Goal: Task Accomplishment & Management: Use online tool/utility

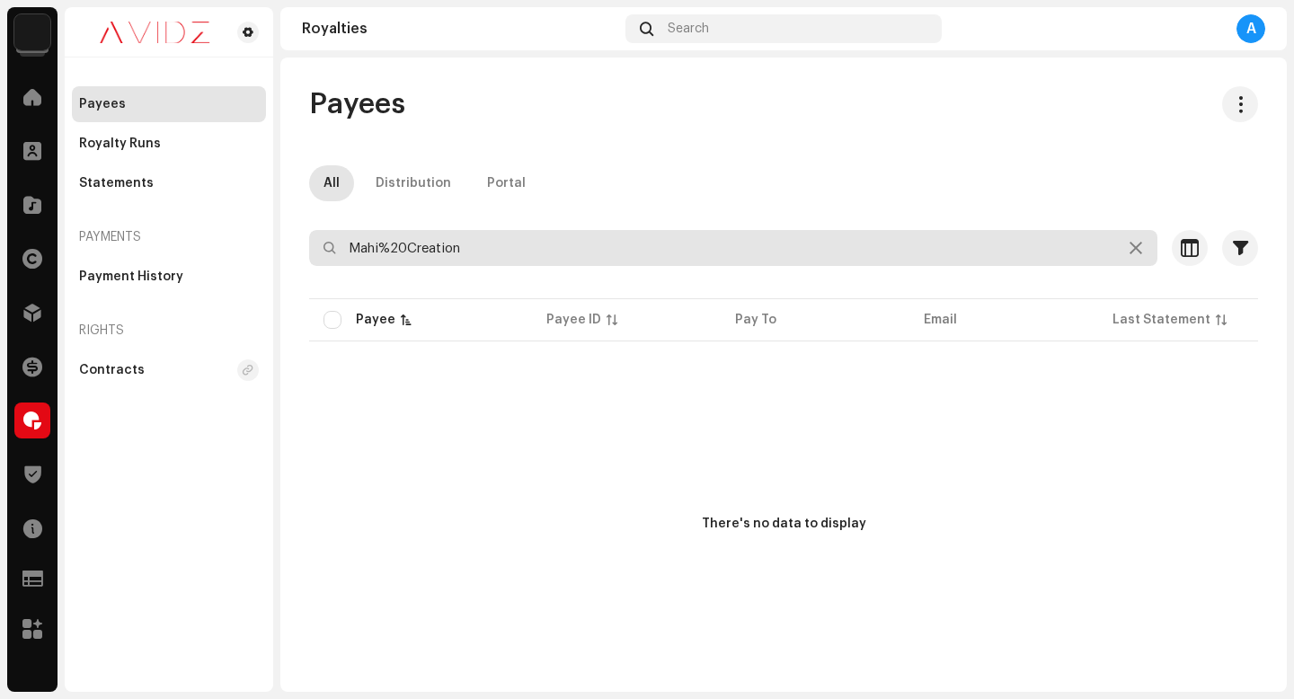
click at [502, 234] on input "Mahi%20Creation" at bounding box center [733, 248] width 848 height 36
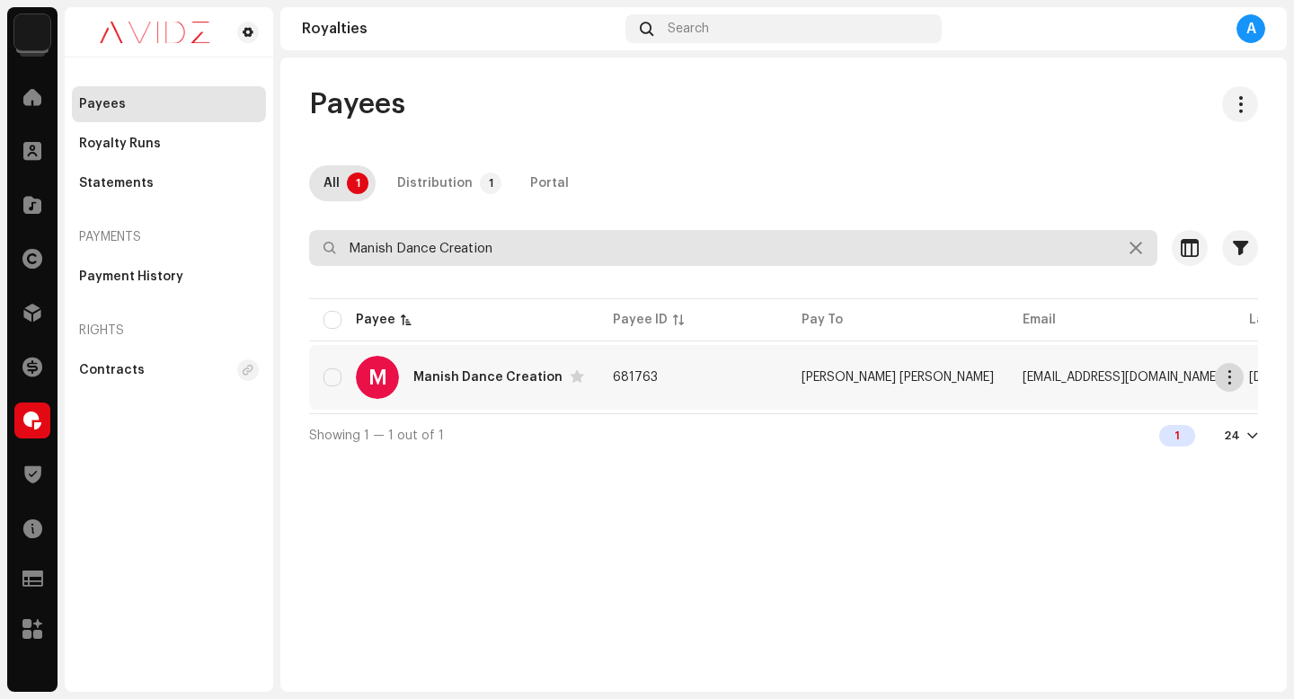
type input "Manish Dance Creation"
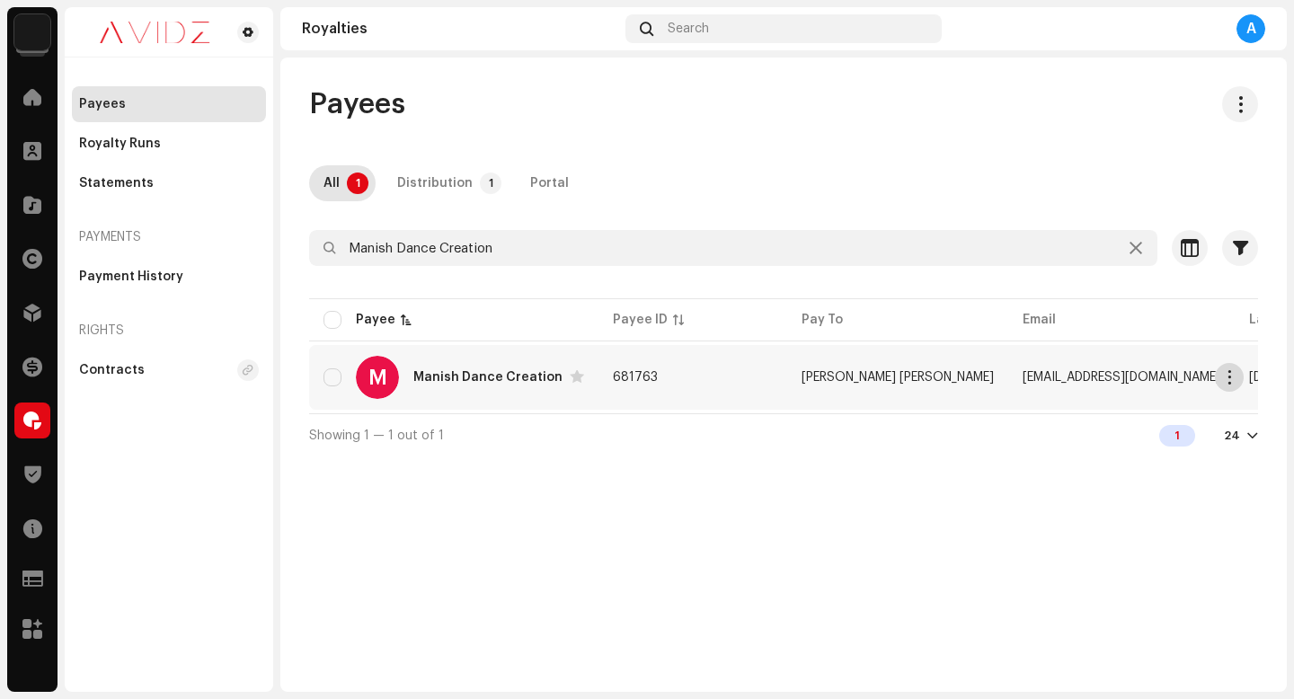
click at [1230, 386] on button "button" at bounding box center [1229, 377] width 29 height 29
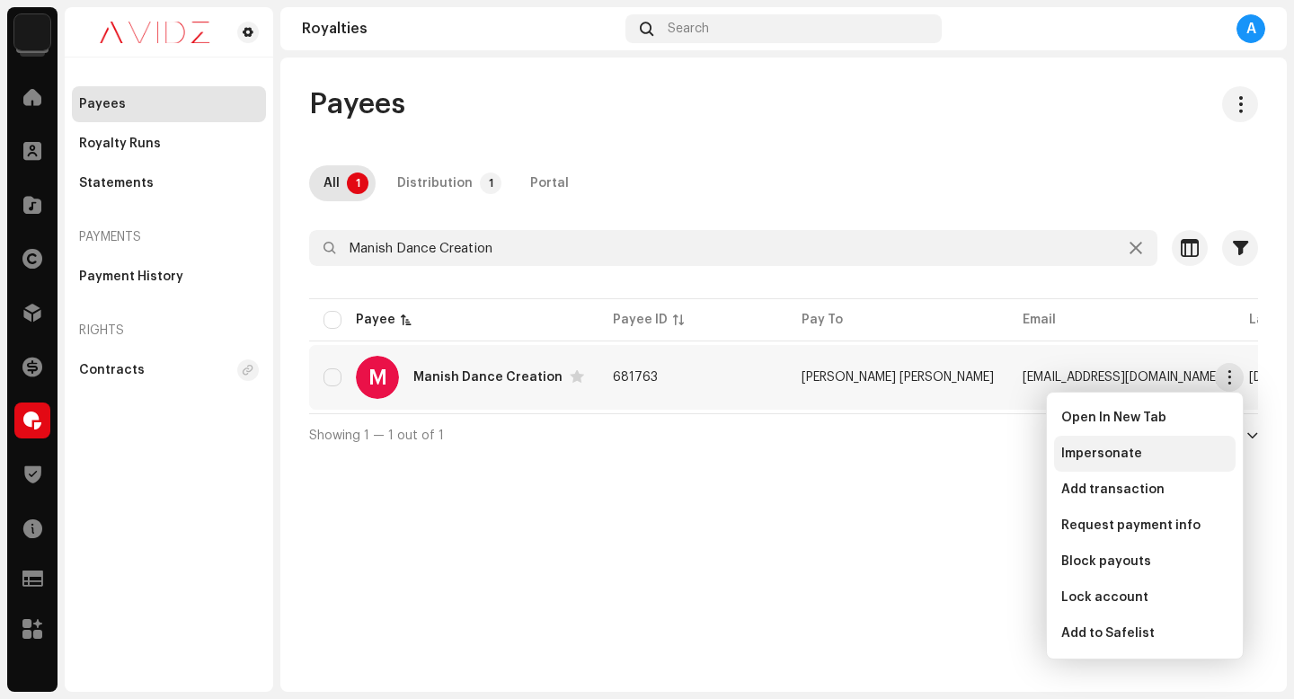
click at [1195, 450] on div "Impersonate" at bounding box center [1144, 454] width 167 height 14
